Goal: Communication & Community: Answer question/provide support

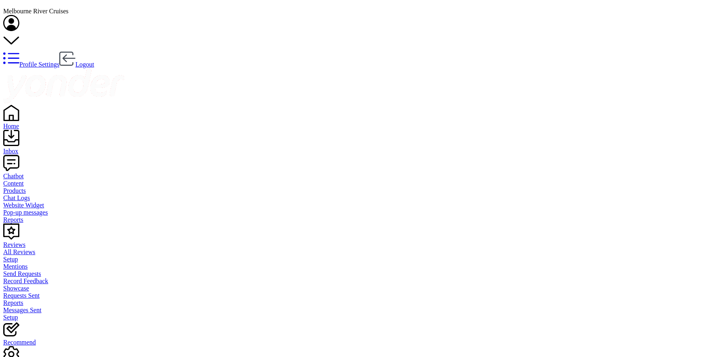
scroll to position [162, 0]
